Goal: Information Seeking & Learning: Learn about a topic

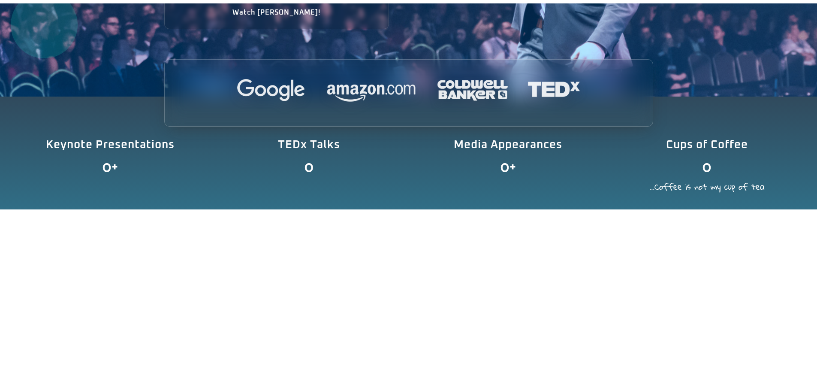
scroll to position [343, 0]
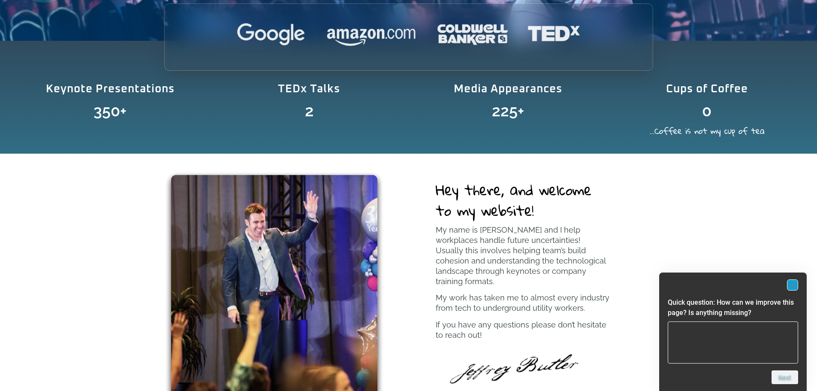
click at [793, 284] on rect "Hide survey" at bounding box center [793, 285] width 10 height 10
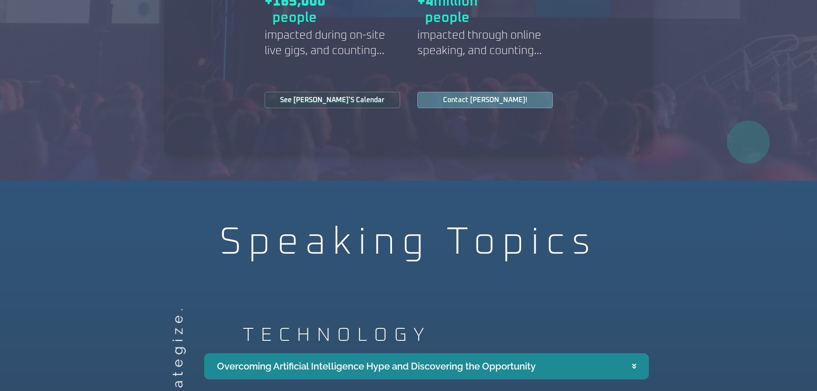
scroll to position [1201, 0]
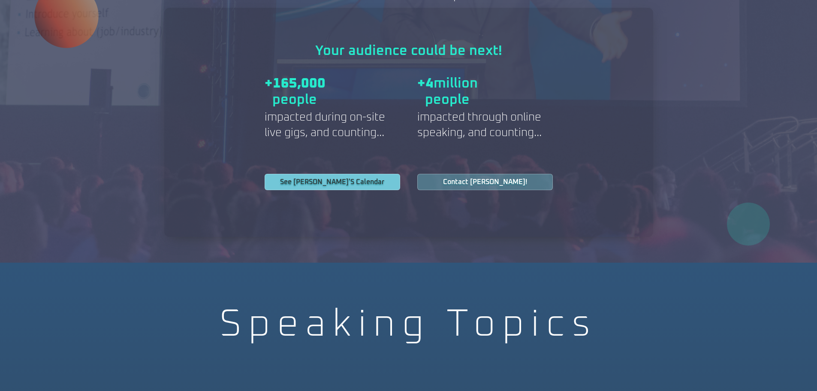
click at [334, 178] on span "See Jeff's Calendar" at bounding box center [332, 181] width 104 height 7
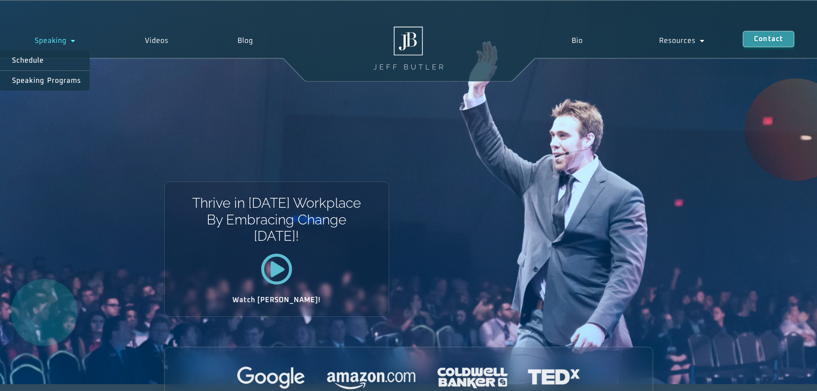
click at [70, 36] on span "Menu" at bounding box center [70, 40] width 9 height 15
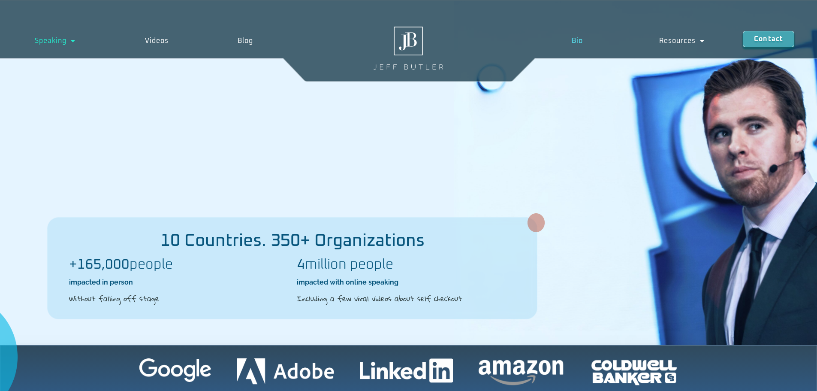
click at [577, 42] on link "Bio" at bounding box center [577, 41] width 88 height 20
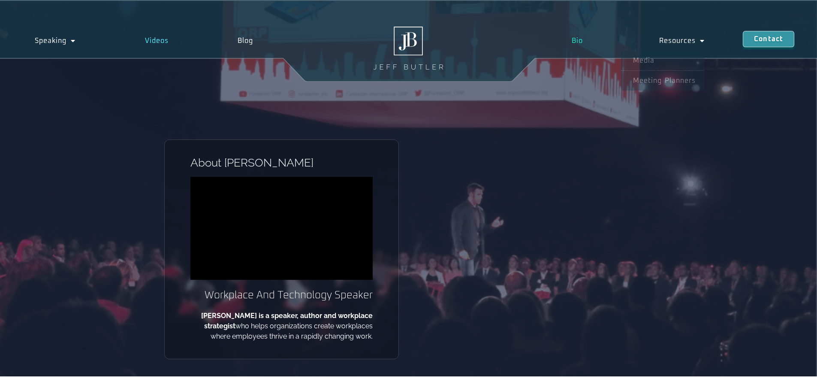
click at [164, 46] on link "Videos" at bounding box center [156, 41] width 93 height 20
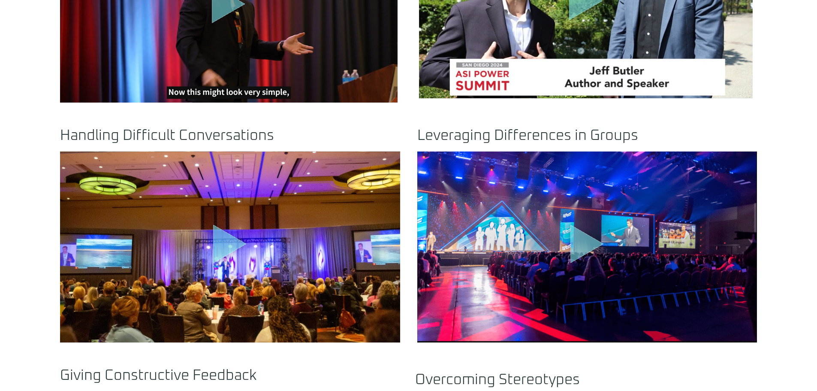
scroll to position [601, 0]
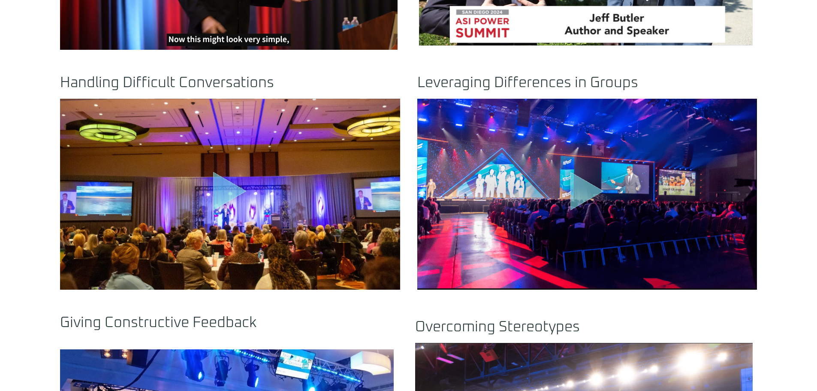
click at [239, 187] on icon ".st0{fill:#FFF;fill-opacity:.39}.st1{fill:#5ADCE8;fill-opacity:.6}.st2{fill:non…" at bounding box center [229, 192] width 43 height 43
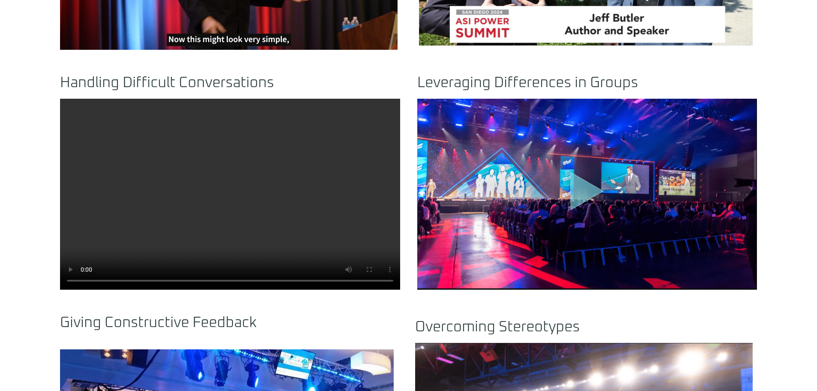
click at [788, 199] on div "Click any video below to watch: Understanding AI .st0{fill:#FFF;fill-opacity:.3…" at bounding box center [408, 153] width 817 height 802
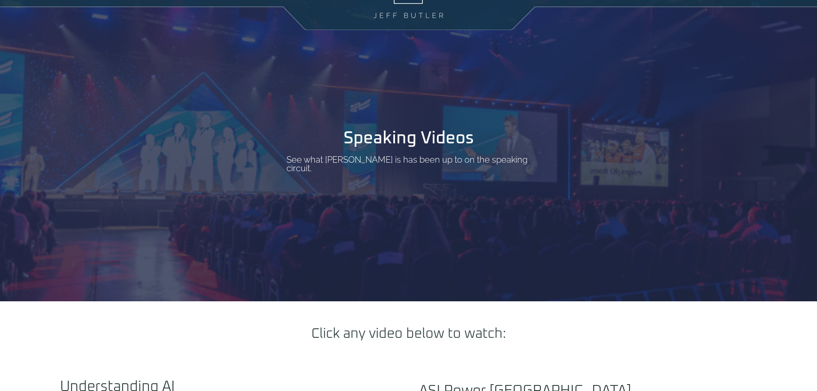
scroll to position [0, 0]
